Goal: Information Seeking & Learning: Learn about a topic

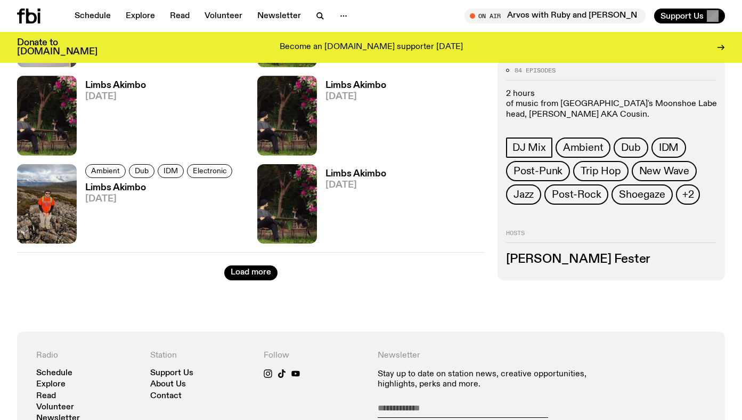
scroll to position [1768, 0]
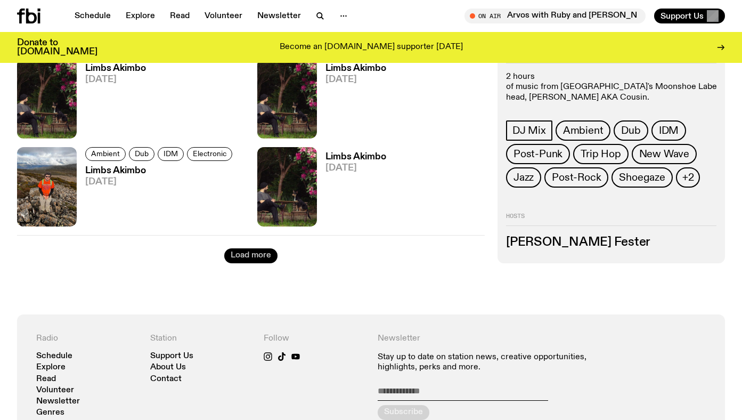
click at [244, 257] on button "Load more" at bounding box center [250, 255] width 53 height 15
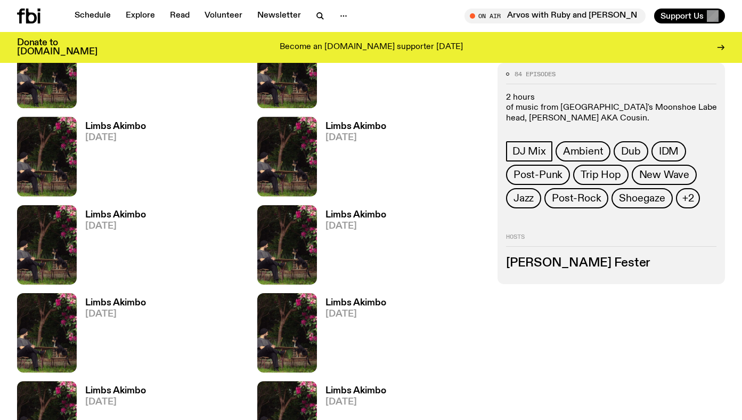
scroll to position [2769, 0]
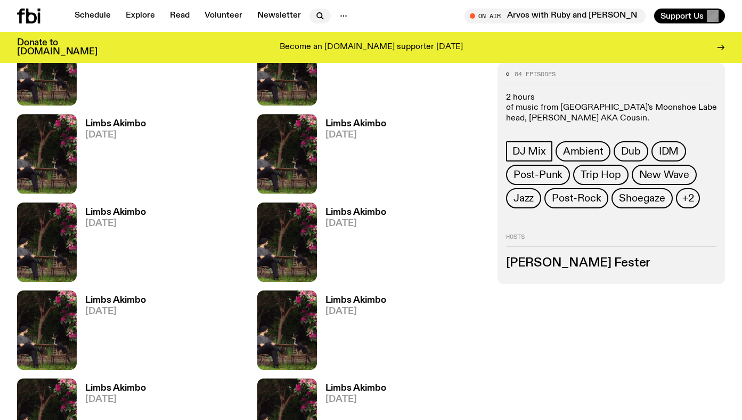
click at [317, 13] on icon "button" at bounding box center [319, 15] width 5 height 5
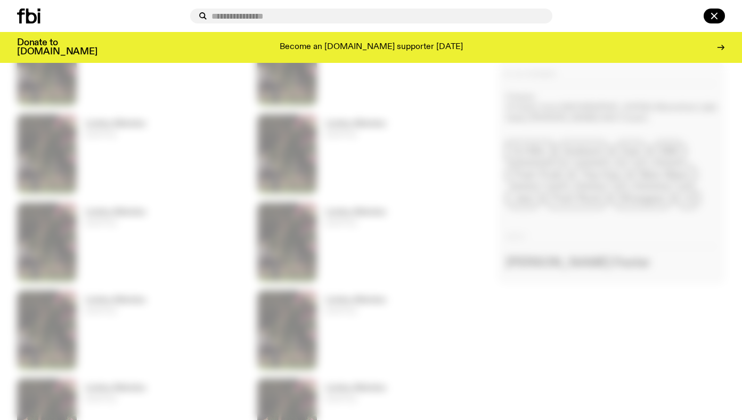
type input "*"
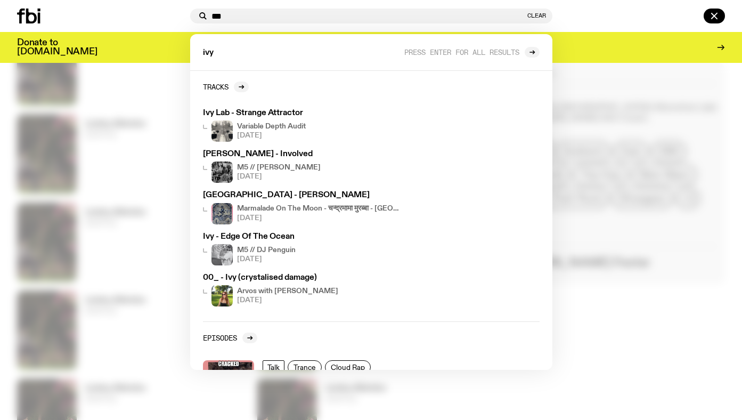
type input "***"
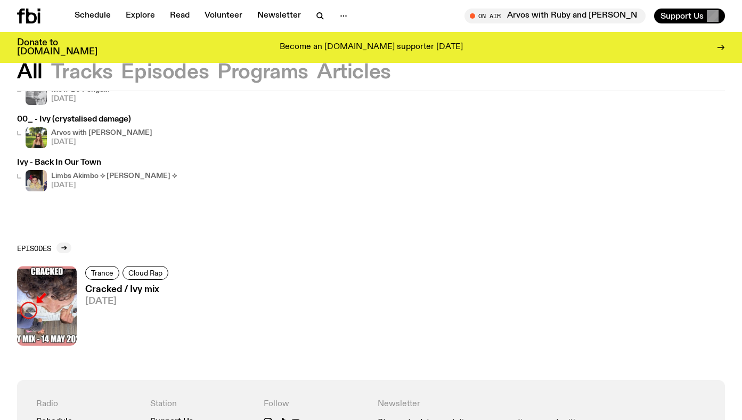
scroll to position [234, 0]
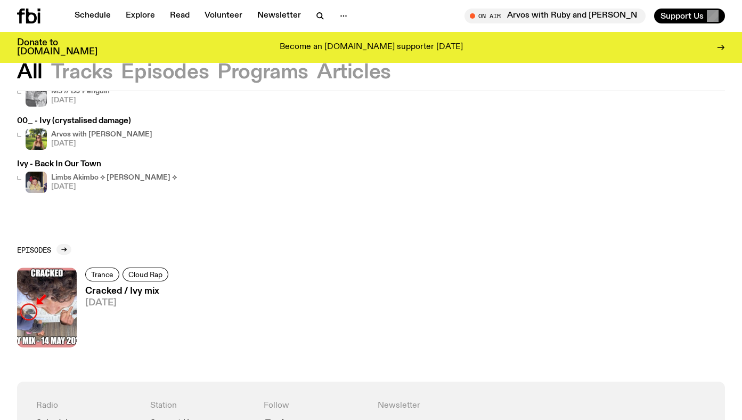
click at [121, 72] on button "Tracks" at bounding box center [165, 72] width 88 height 19
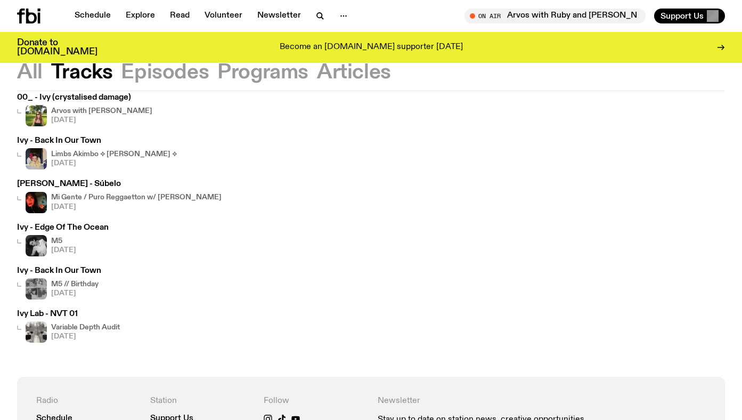
click at [217, 74] on button "Episodes" at bounding box center [262, 72] width 91 height 19
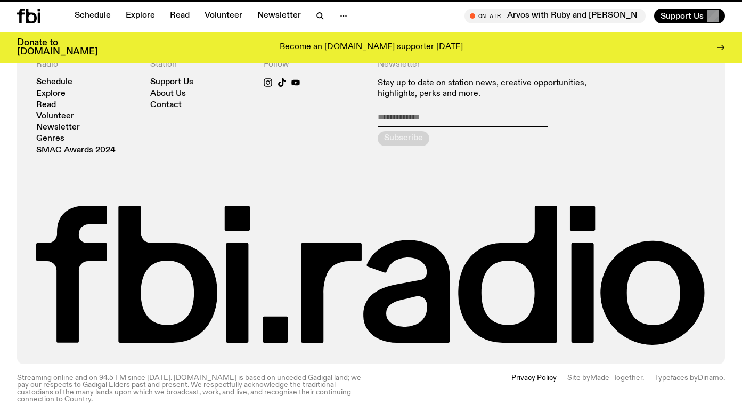
scroll to position [234, 0]
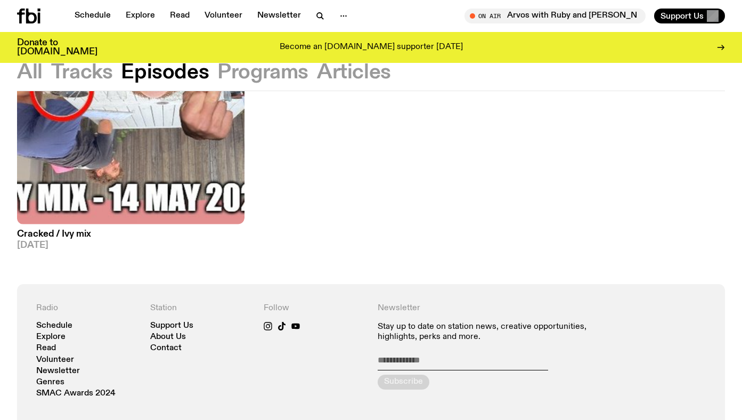
click at [317, 76] on button "Programs" at bounding box center [354, 72] width 74 height 19
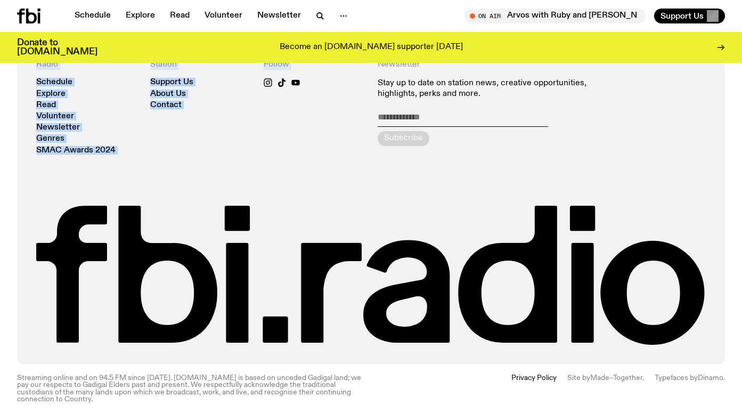
drag, startPoint x: 353, startPoint y: 166, endPoint x: 353, endPoint y: -59, distance: 224.8
click at [353, 0] on html "Schedule Explore Read Volunteer Newsletter About Us Contact Champions of emergi…" at bounding box center [371, 61] width 742 height 420
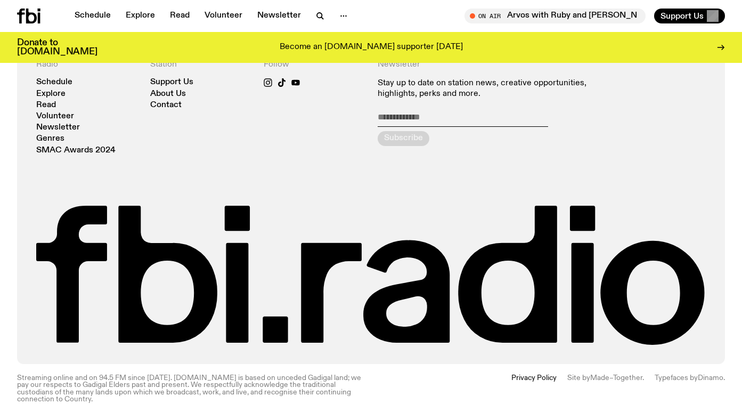
click at [530, 167] on div "Radio Schedule Explore Read Volunteer Newsletter Genres SMAC Awards 2024 Statio…" at bounding box center [370, 202] width 669 height 285
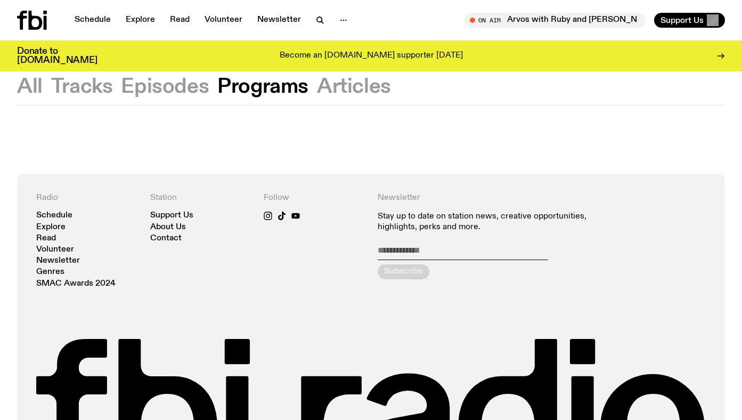
scroll to position [0, 0]
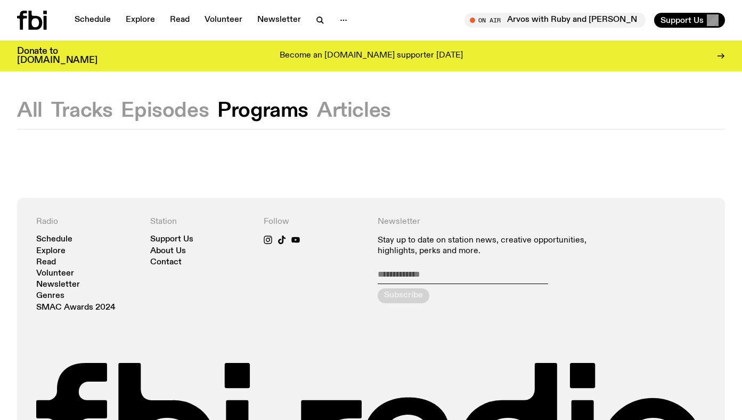
click at [51, 113] on button "All" at bounding box center [82, 110] width 62 height 19
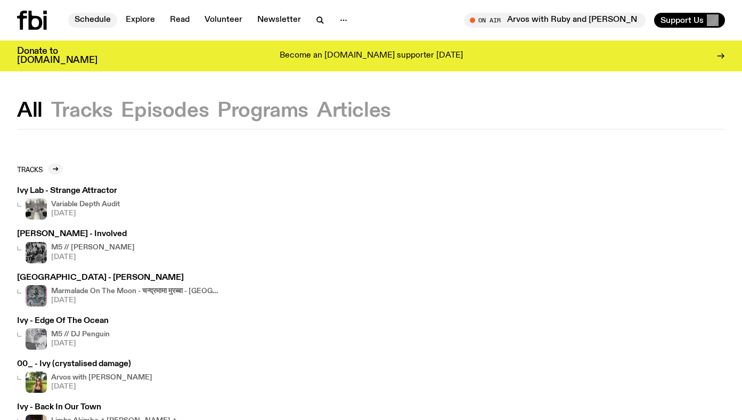
click at [99, 17] on link "Schedule" at bounding box center [92, 20] width 49 height 15
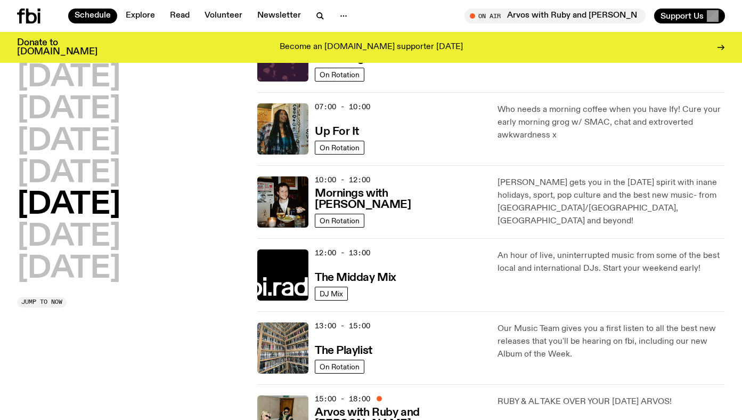
scroll to position [85, 0]
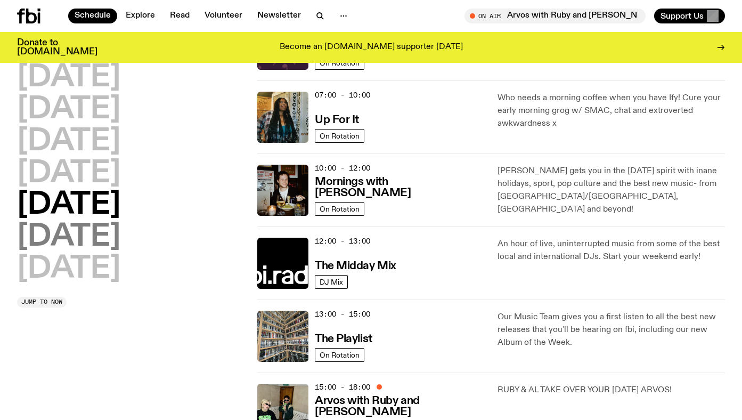
click at [101, 222] on h2 "[DATE]" at bounding box center [68, 237] width 103 height 30
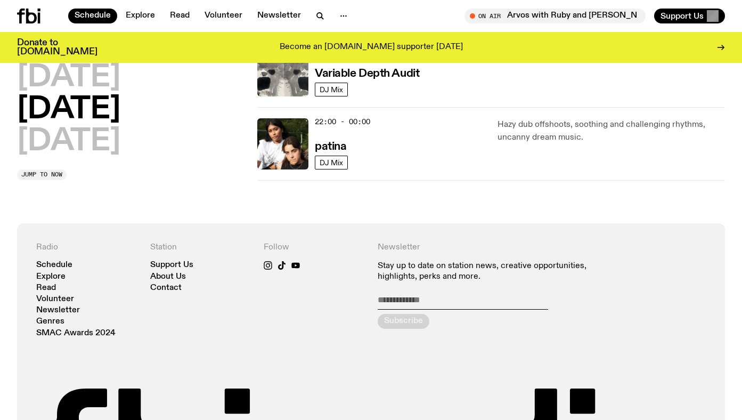
scroll to position [767, 0]
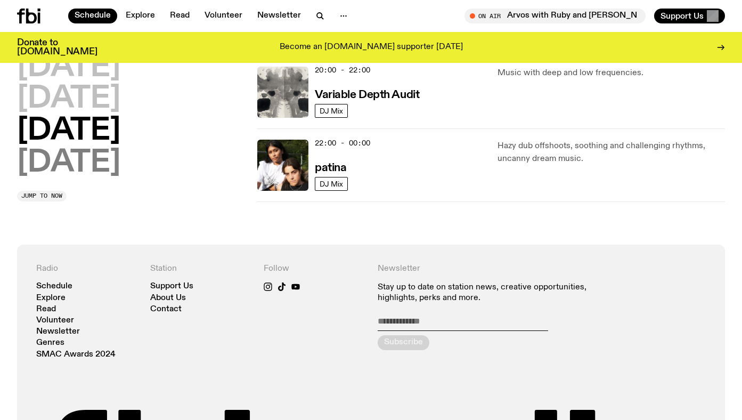
click at [62, 158] on h2 "[DATE]" at bounding box center [68, 163] width 103 height 30
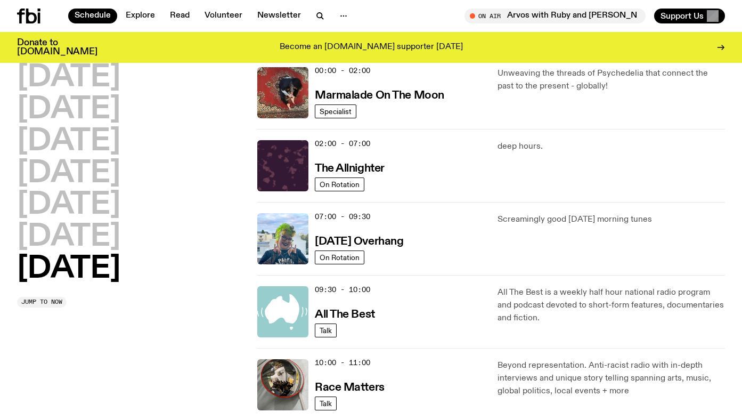
scroll to position [30, 0]
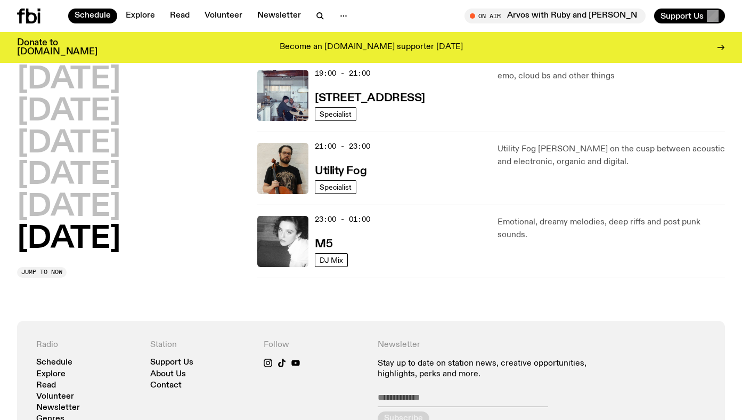
scroll to position [775, 0]
